Goal: Book appointment/travel/reservation

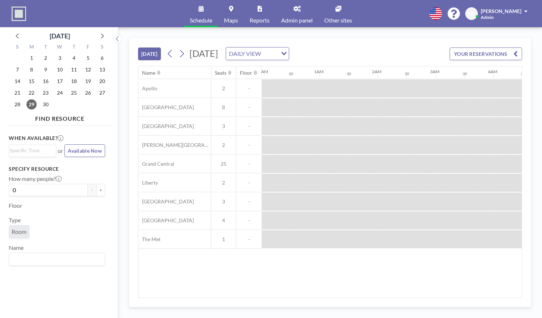
scroll to position [0, 536]
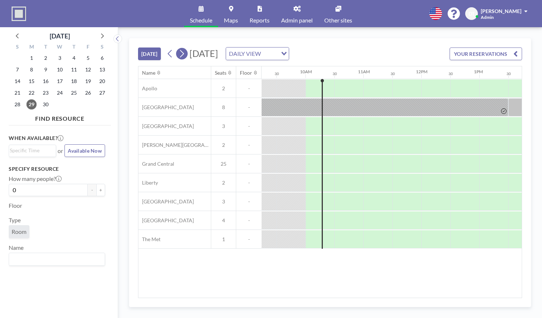
click at [185, 54] on icon at bounding box center [181, 53] width 7 height 11
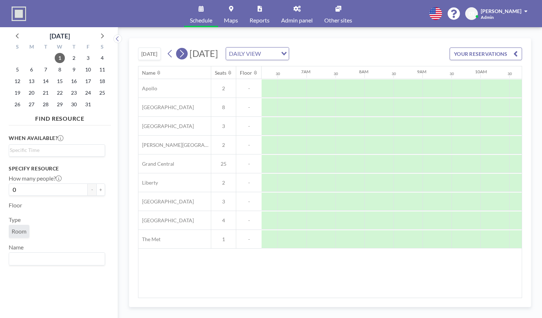
scroll to position [0, 435]
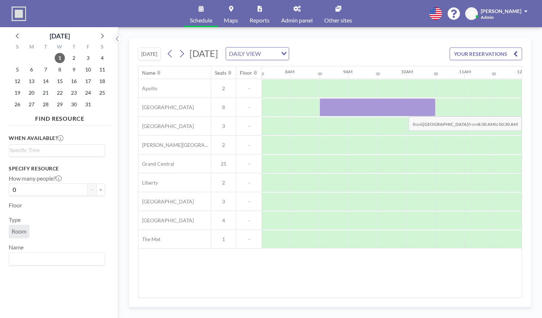
drag, startPoint x: 327, startPoint y: 105, endPoint x: 417, endPoint y: 110, distance: 90.7
click at [417, 110] on div at bounding box center [378, 107] width 116 height 18
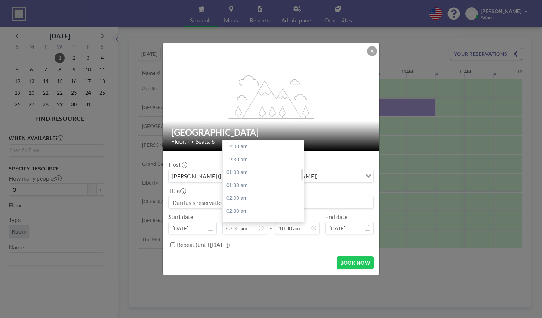
scroll to position [219, 0]
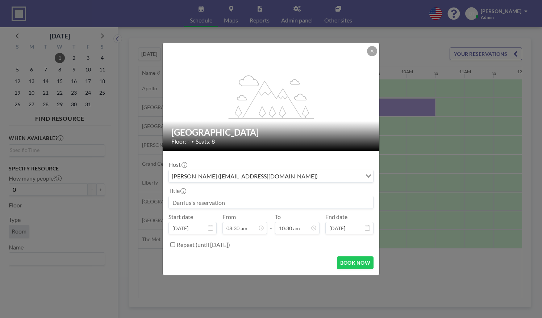
drag, startPoint x: 212, startPoint y: 200, endPoint x: 210, endPoint y: 197, distance: 3.9
click at [210, 197] on input at bounding box center [271, 202] width 204 height 12
type input "Board Meeting for [PERSON_NAME] and [PERSON_NAME]"
click at [348, 256] on button "BOOK NOW" at bounding box center [355, 262] width 37 height 13
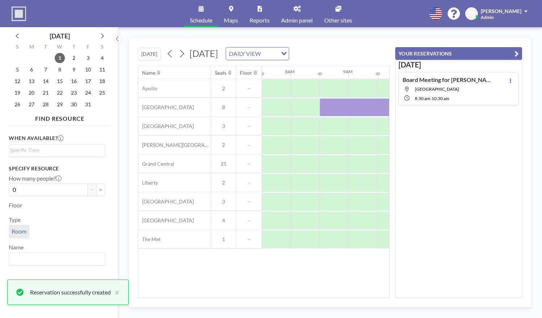
scroll to position [0, 0]
click at [362, 107] on div at bounding box center [378, 107] width 116 height 18
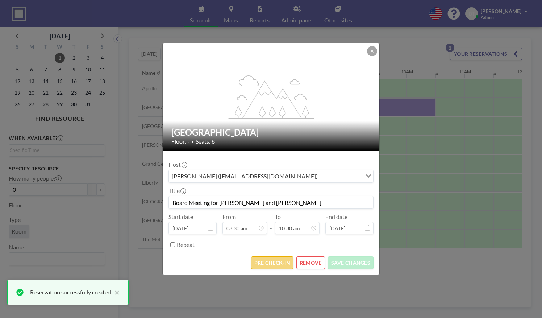
scroll to position [271, 0]
click at [274, 265] on button "PRE CHECK-IN" at bounding box center [272, 262] width 42 height 13
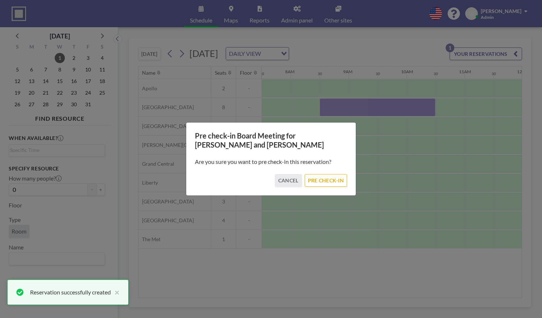
click at [314, 190] on div "Pre check-in Board Meeting for [PERSON_NAME] and [PERSON_NAME] Are you sure you…" at bounding box center [271, 159] width 170 height 74
click at [314, 187] on div "Pre check-in Board Meeting for [PERSON_NAME] and [PERSON_NAME] Are you sure you…" at bounding box center [271, 159] width 170 height 74
click at [316, 178] on button "PRE CHECK-IN" at bounding box center [326, 180] width 42 height 13
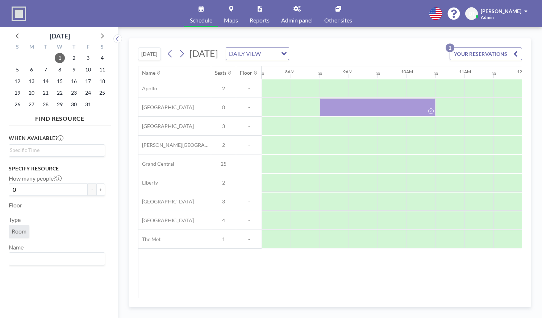
click at [145, 47] on button "[DATE]" at bounding box center [149, 53] width 23 height 13
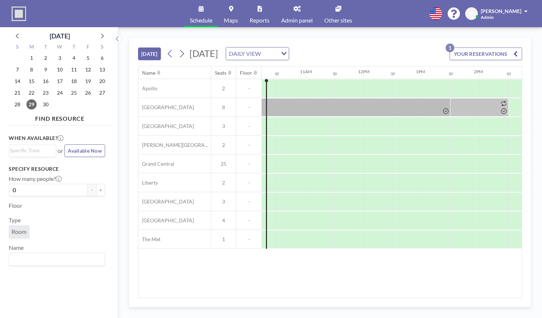
scroll to position [0, 595]
